Goal: Task Accomplishment & Management: Complete application form

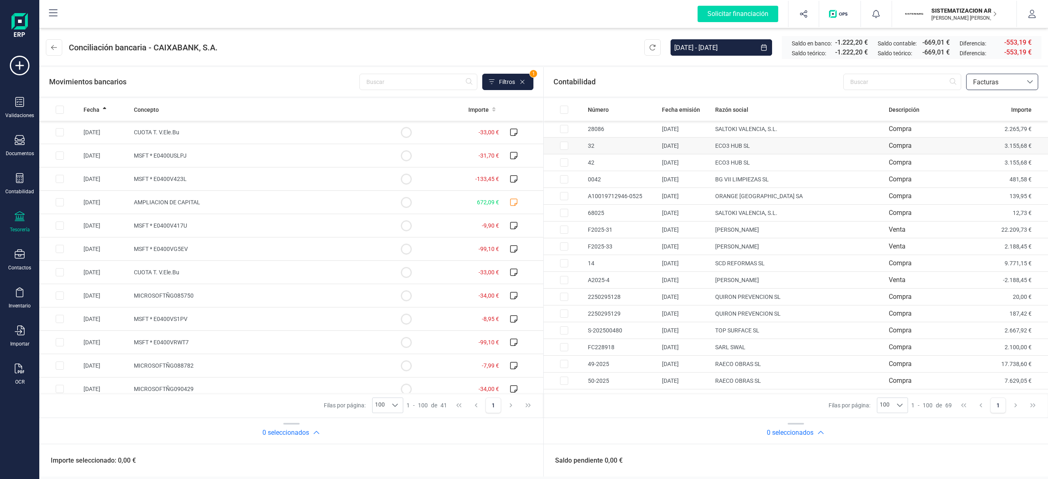
scroll to position [471, 0]
click at [10, 368] on div "OCR" at bounding box center [19, 375] width 33 height 22
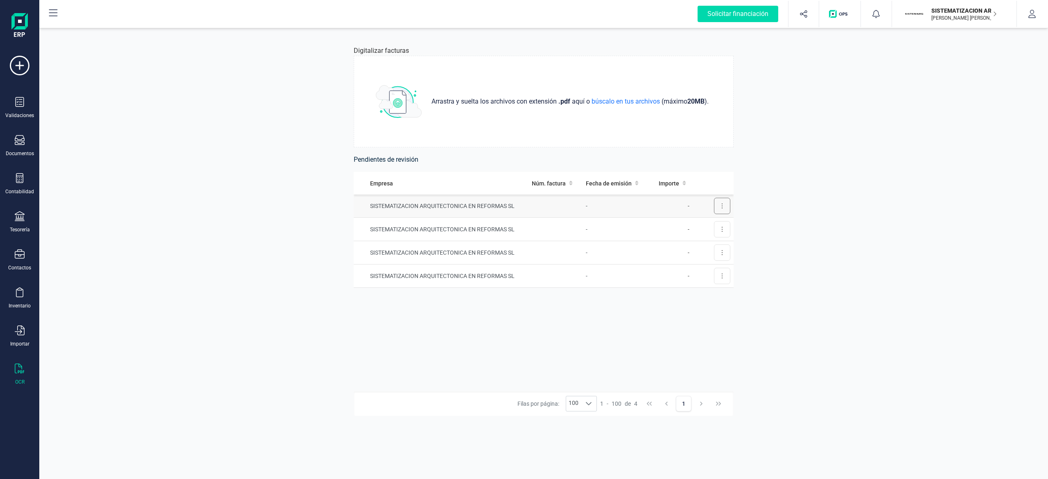
click at [723, 200] on button at bounding box center [722, 206] width 16 height 16
click at [697, 239] on span "Eliminar factura" at bounding box center [703, 243] width 41 height 8
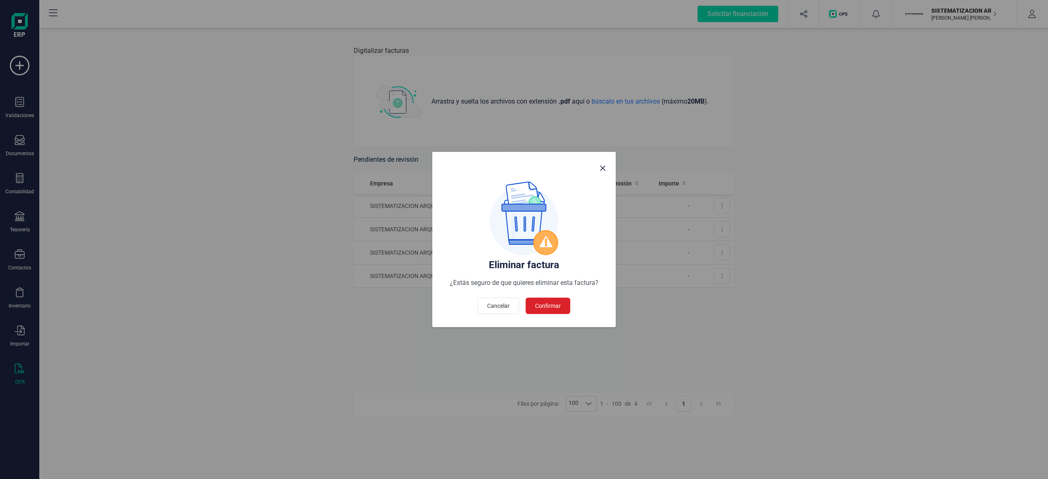
click at [552, 298] on button "Confirmar" at bounding box center [548, 306] width 45 height 16
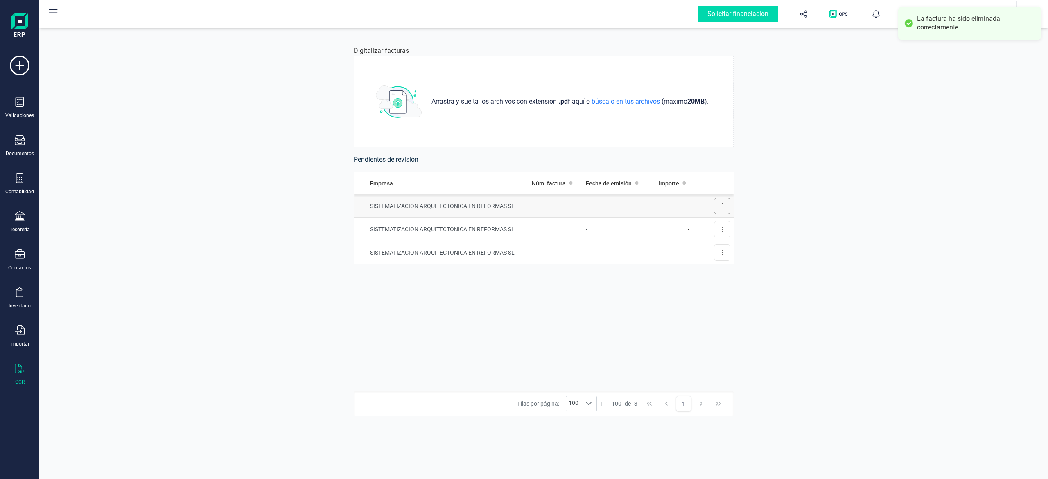
click at [724, 204] on button at bounding box center [722, 206] width 16 height 16
click at [711, 239] on span "Eliminar factura" at bounding box center [703, 243] width 41 height 8
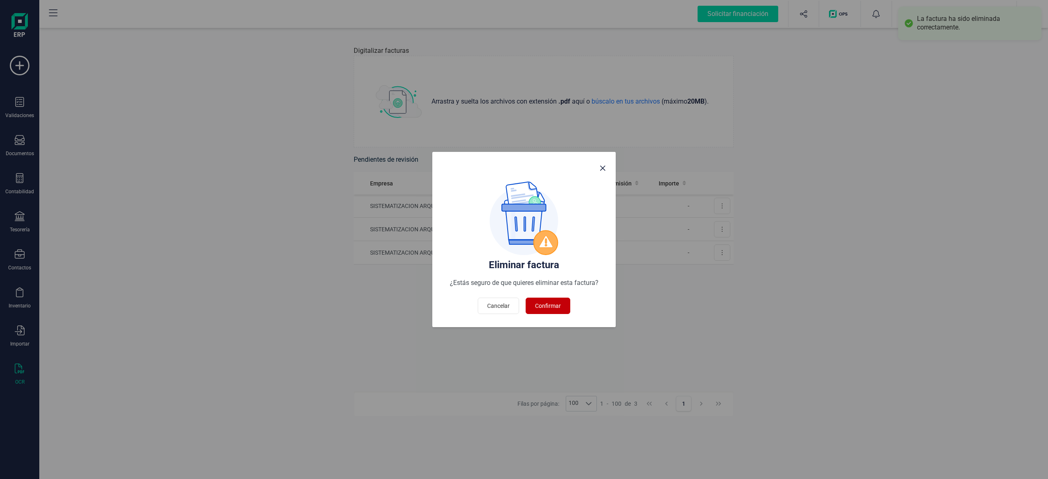
click at [548, 303] on span "Confirmar" at bounding box center [548, 306] width 26 height 8
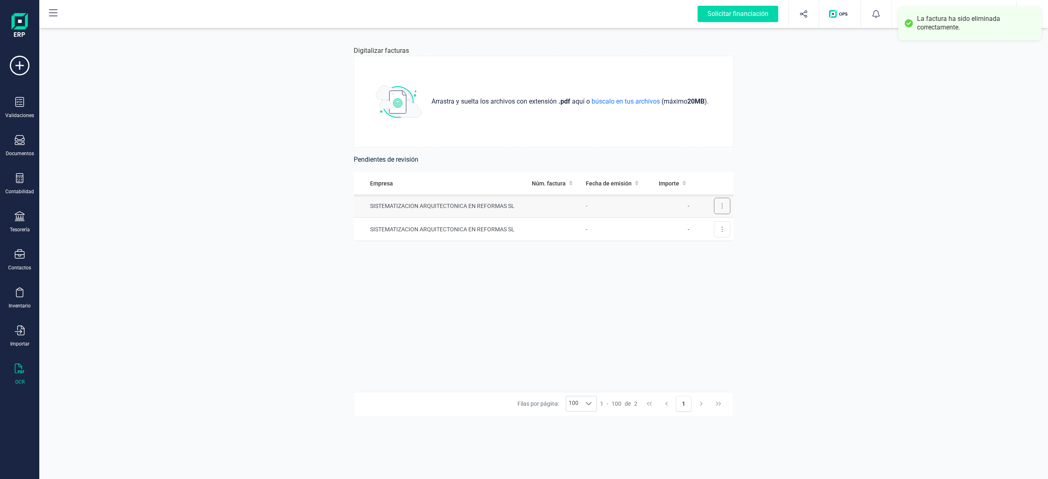
click at [719, 208] on button at bounding box center [722, 206] width 16 height 16
click at [707, 242] on span "Eliminar factura" at bounding box center [703, 243] width 41 height 8
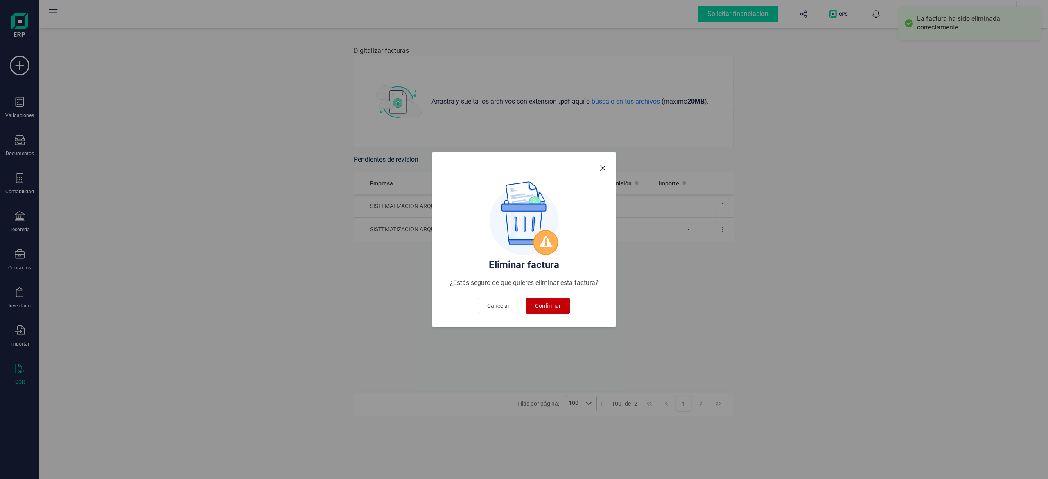
click at [544, 301] on button "Confirmar" at bounding box center [548, 306] width 45 height 16
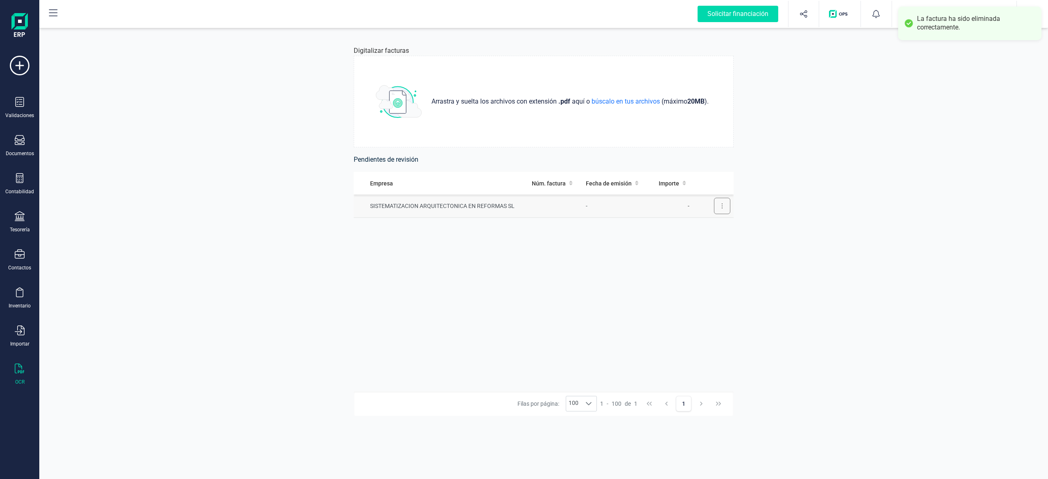
click at [718, 210] on button at bounding box center [722, 206] width 16 height 16
click at [702, 246] on span "Eliminar factura" at bounding box center [703, 243] width 41 height 8
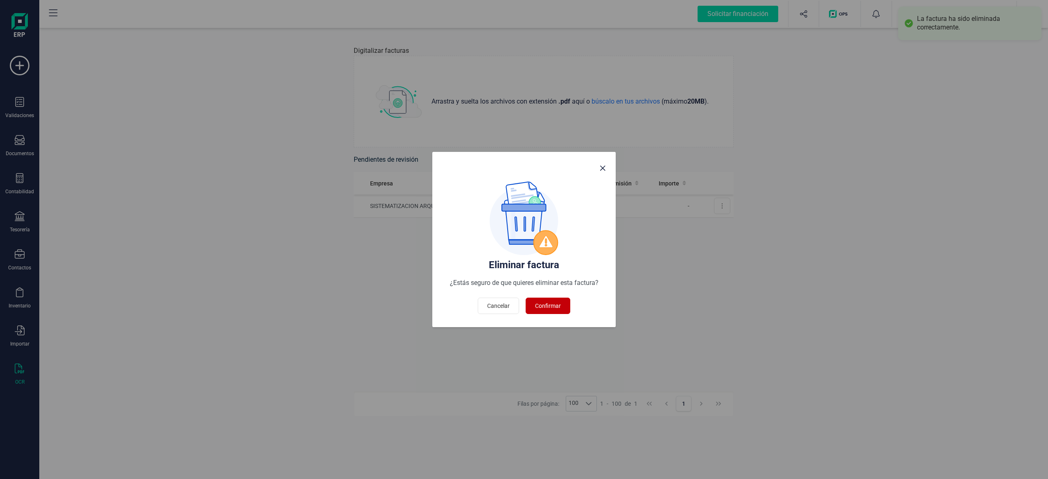
click at [562, 300] on button "Confirmar" at bounding box center [548, 306] width 45 height 16
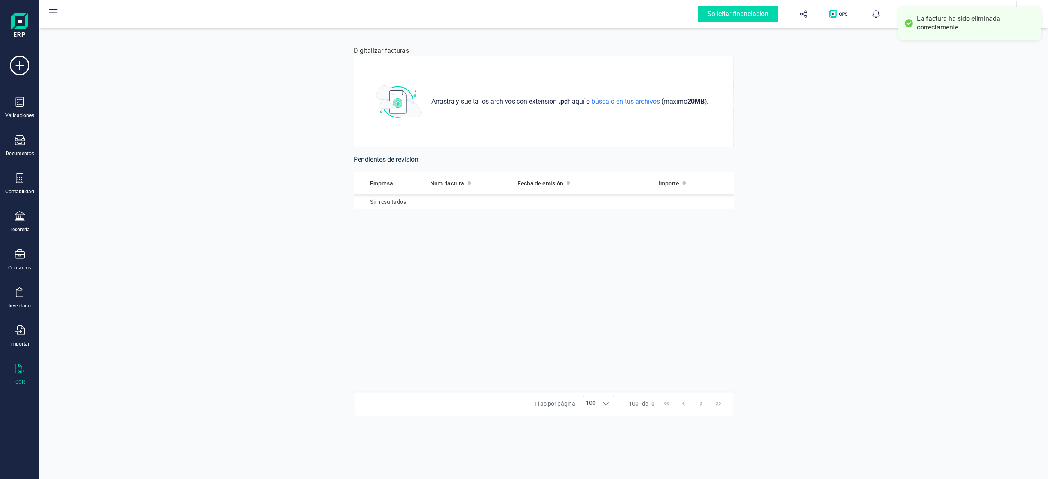
click at [14, 132] on div "Validaciones Documentos Documentos Presupuestos Pedidos Albaranes Facturas Fact…" at bounding box center [19, 224] width 33 height 336
click at [15, 137] on icon at bounding box center [20, 140] width 10 height 10
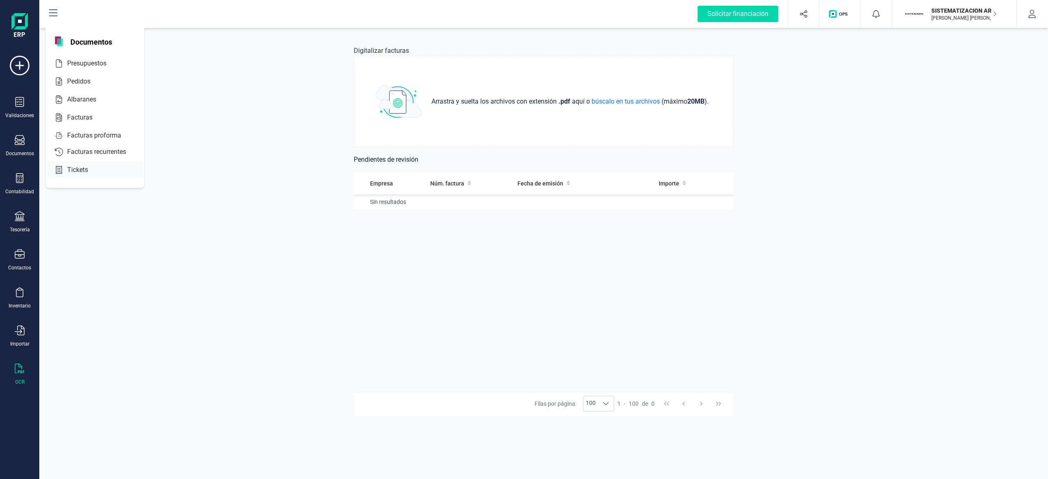
click at [78, 163] on div "Tickets" at bounding box center [95, 170] width 95 height 16
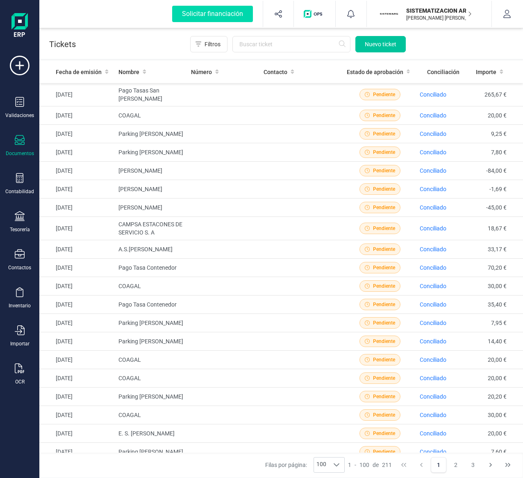
click at [389, 44] on span "Nuevo ticket" at bounding box center [380, 44] width 32 height 8
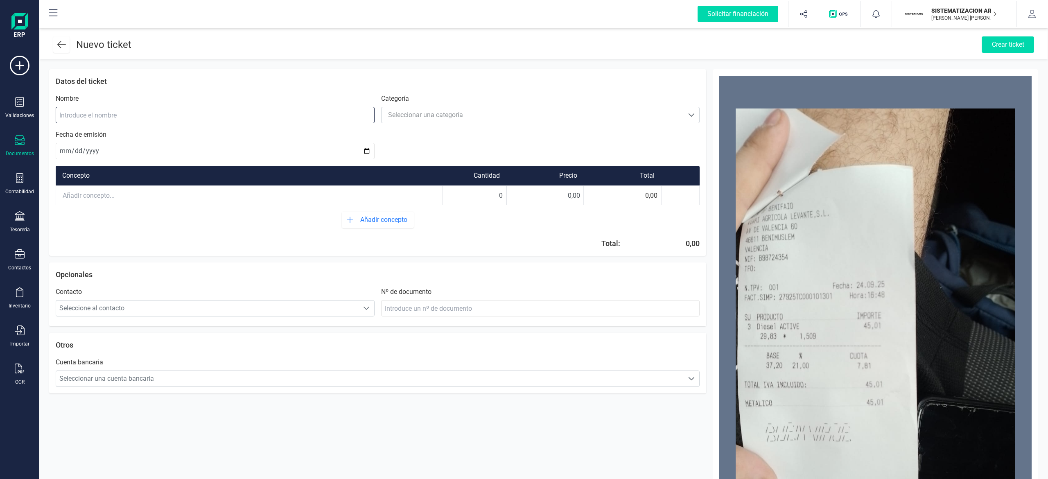
click at [170, 115] on input at bounding box center [215, 115] width 319 height 16
type input "COAGI"
click at [435, 111] on div "Seleccionar una categoría" at bounding box center [425, 115] width 75 height 10
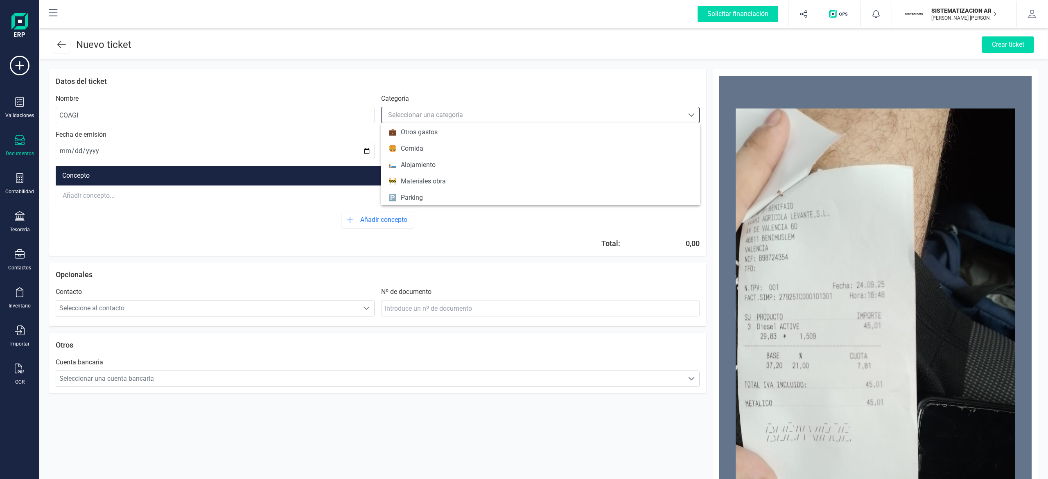
scroll to position [91, 0]
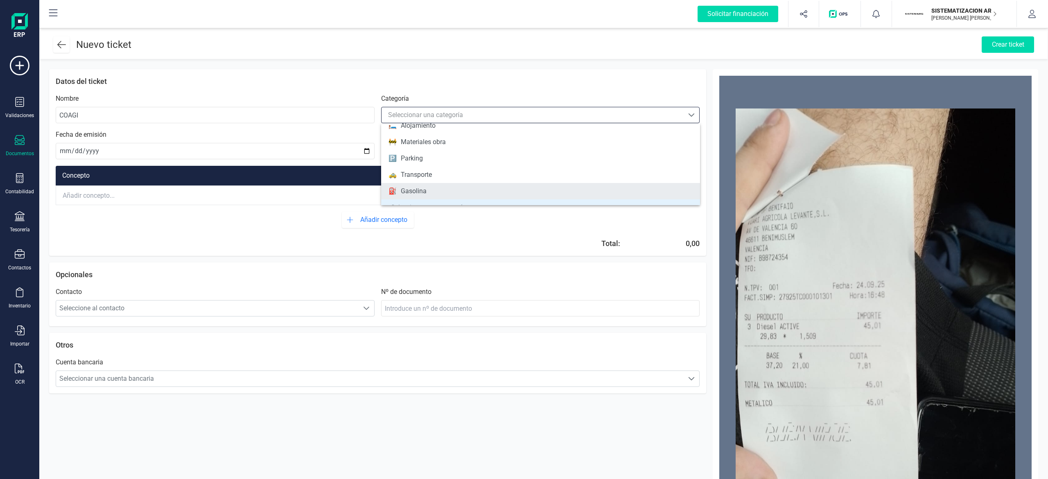
click at [423, 191] on div "Gasolina" at bounding box center [414, 191] width 26 height 10
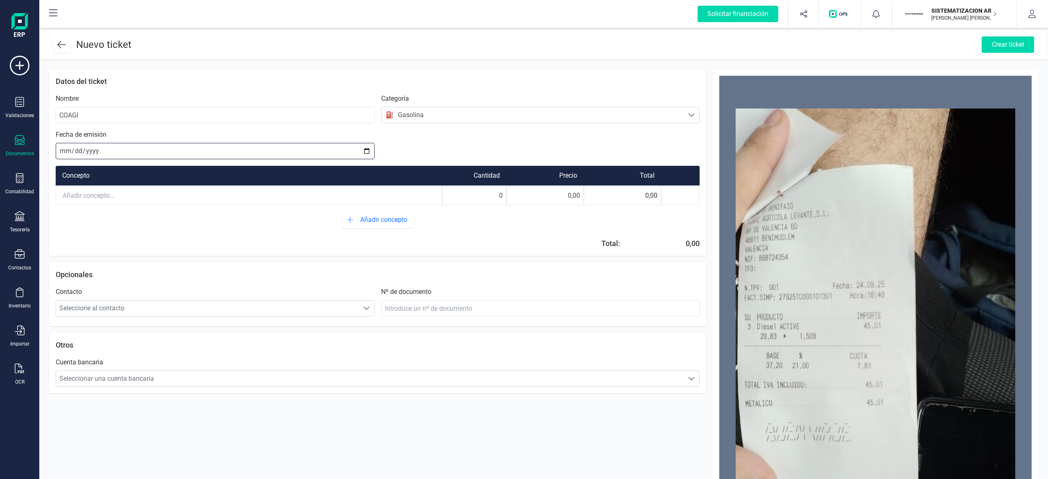
click at [64, 149] on input "date" at bounding box center [215, 151] width 319 height 16
type input "[DATE]"
click at [131, 192] on input "text" at bounding box center [249, 195] width 386 height 18
drag, startPoint x: 497, startPoint y: 198, endPoint x: 531, endPoint y: 195, distance: 34.1
click at [531, 195] on div "Gasolina 0 0,00 0,00" at bounding box center [378, 196] width 644 height 20
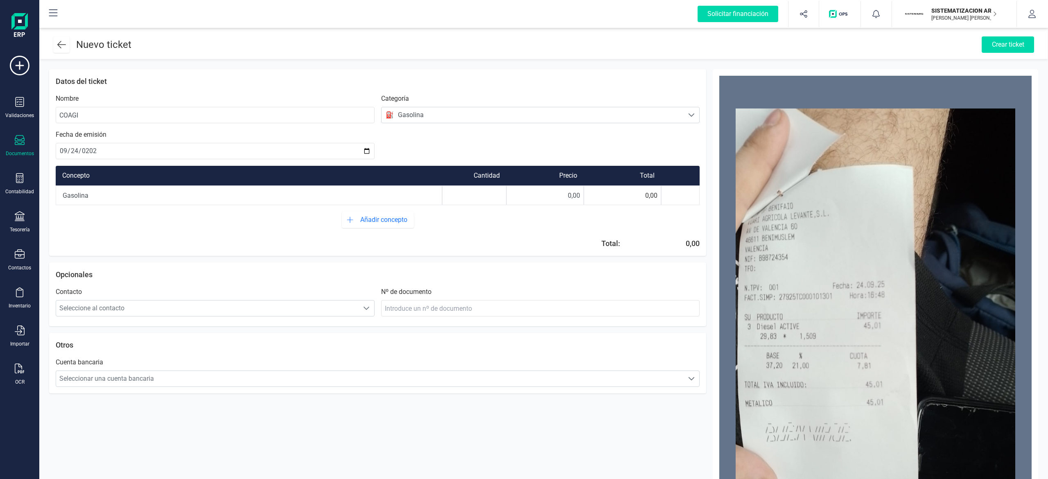
type input "1"
drag, startPoint x: 531, startPoint y: 195, endPoint x: 611, endPoint y: 197, distance: 80.7
click at [611, 197] on div "Gasolina 1 0,00 0,00" at bounding box center [378, 196] width 644 height 20
type input "45,01"
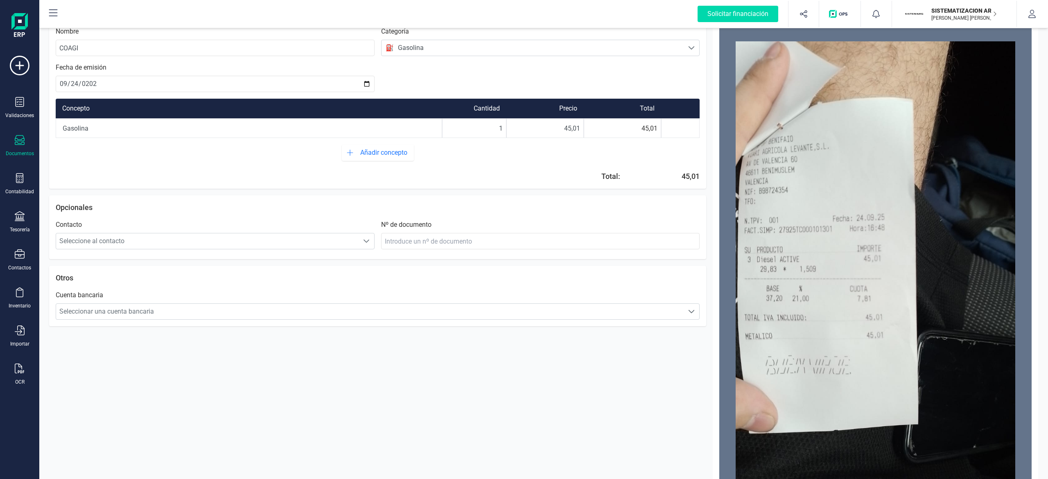
scroll to position [87, 0]
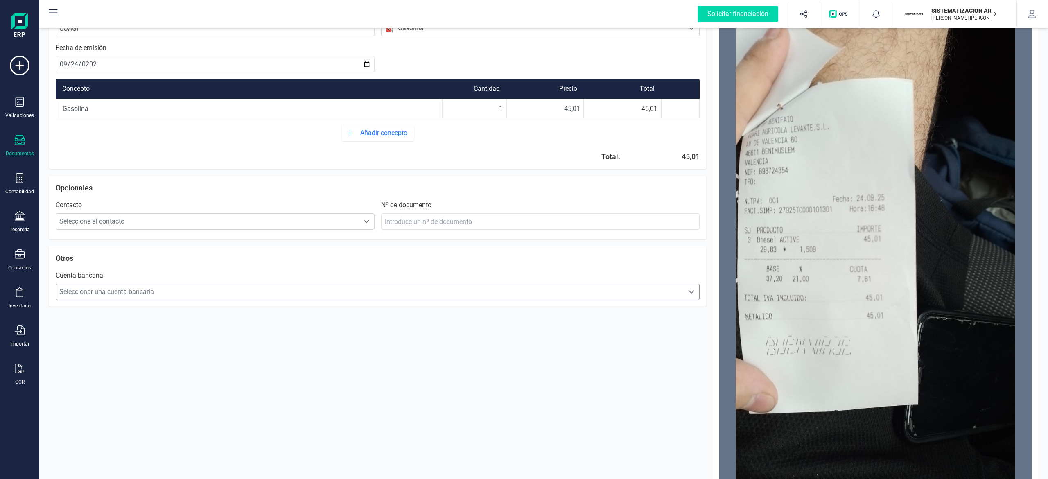
click at [590, 294] on span "Seleccionar una cuenta bancaria" at bounding box center [370, 292] width 628 height 16
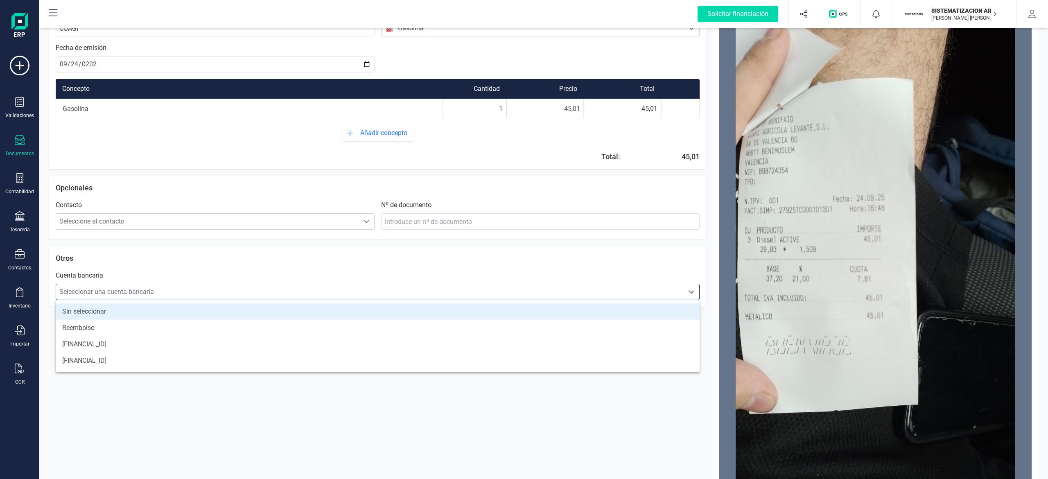
scroll to position [5, 36]
drag, startPoint x: 449, startPoint y: 358, endPoint x: 373, endPoint y: 351, distance: 76.9
click at [373, 351] on li "[FINANCIAL_ID]" at bounding box center [378, 344] width 644 height 16
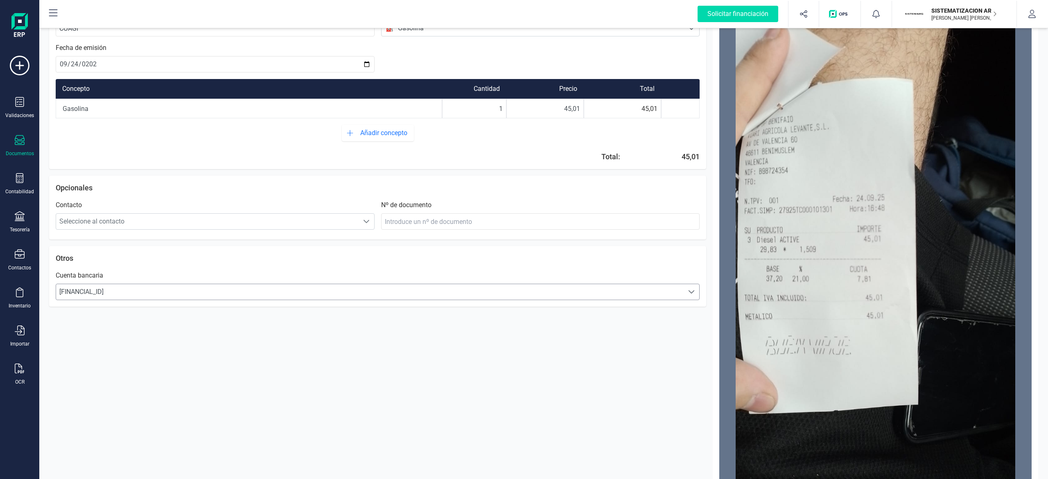
click at [386, 294] on span "[FINANCIAL_ID]" at bounding box center [370, 292] width 628 height 16
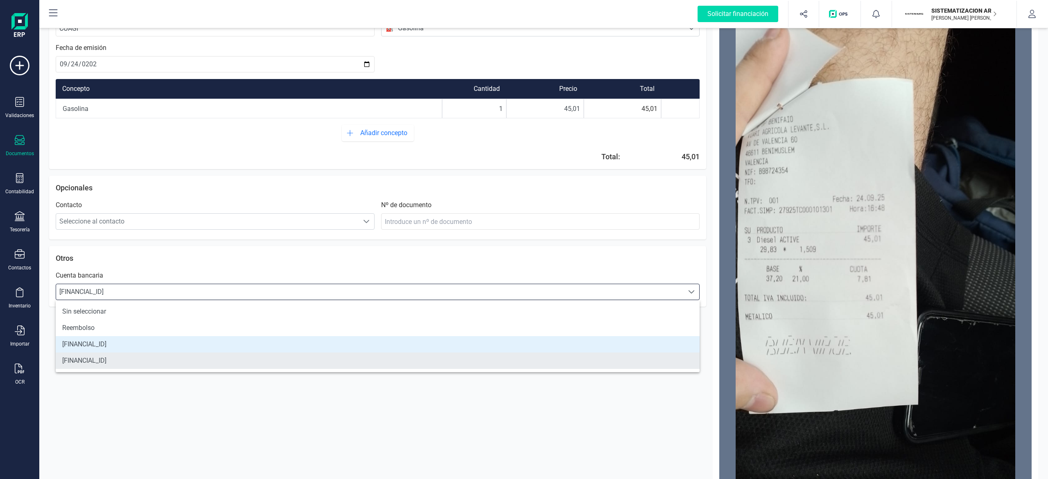
click at [280, 360] on li "[FINANCIAL_ID]" at bounding box center [378, 361] width 644 height 16
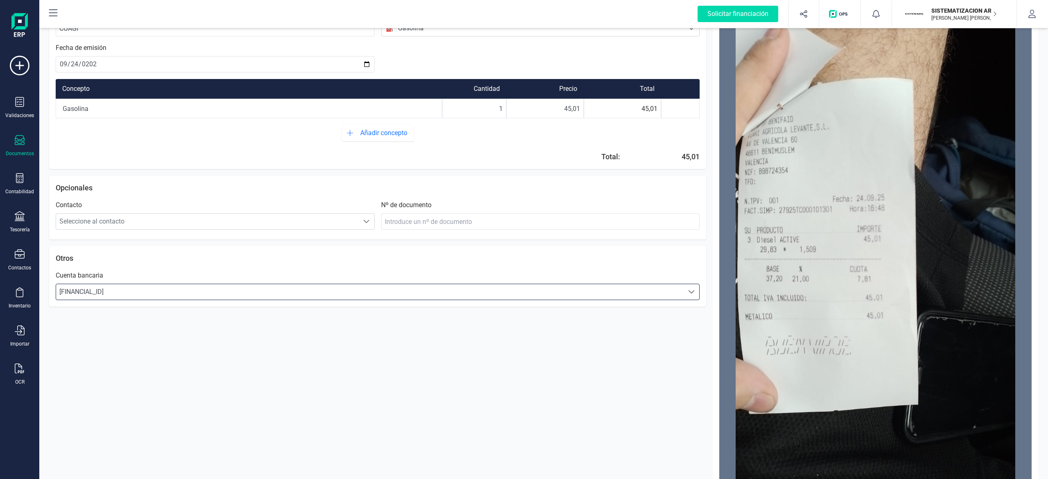
scroll to position [0, 0]
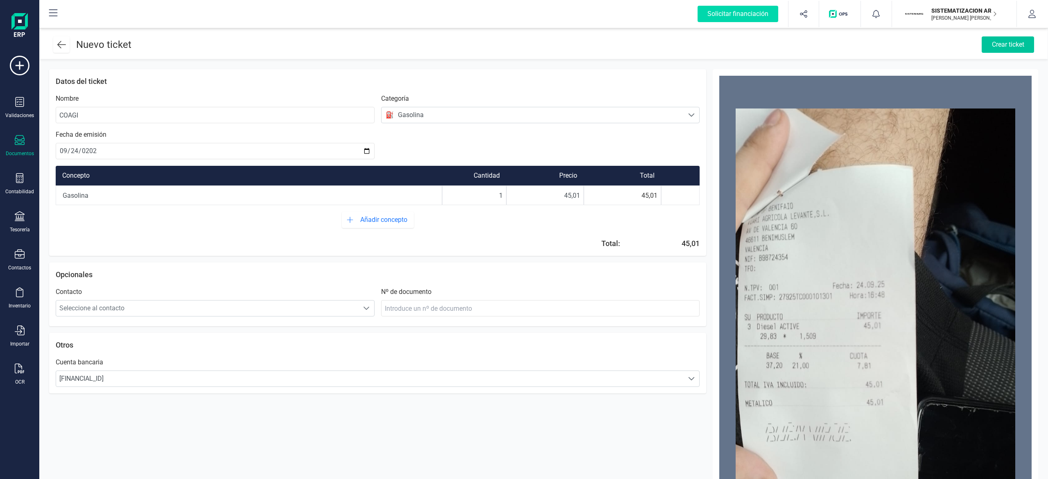
click at [1016, 44] on div "Crear ticket" at bounding box center [1008, 44] width 52 height 16
